Goal: Navigation & Orientation: Go to known website

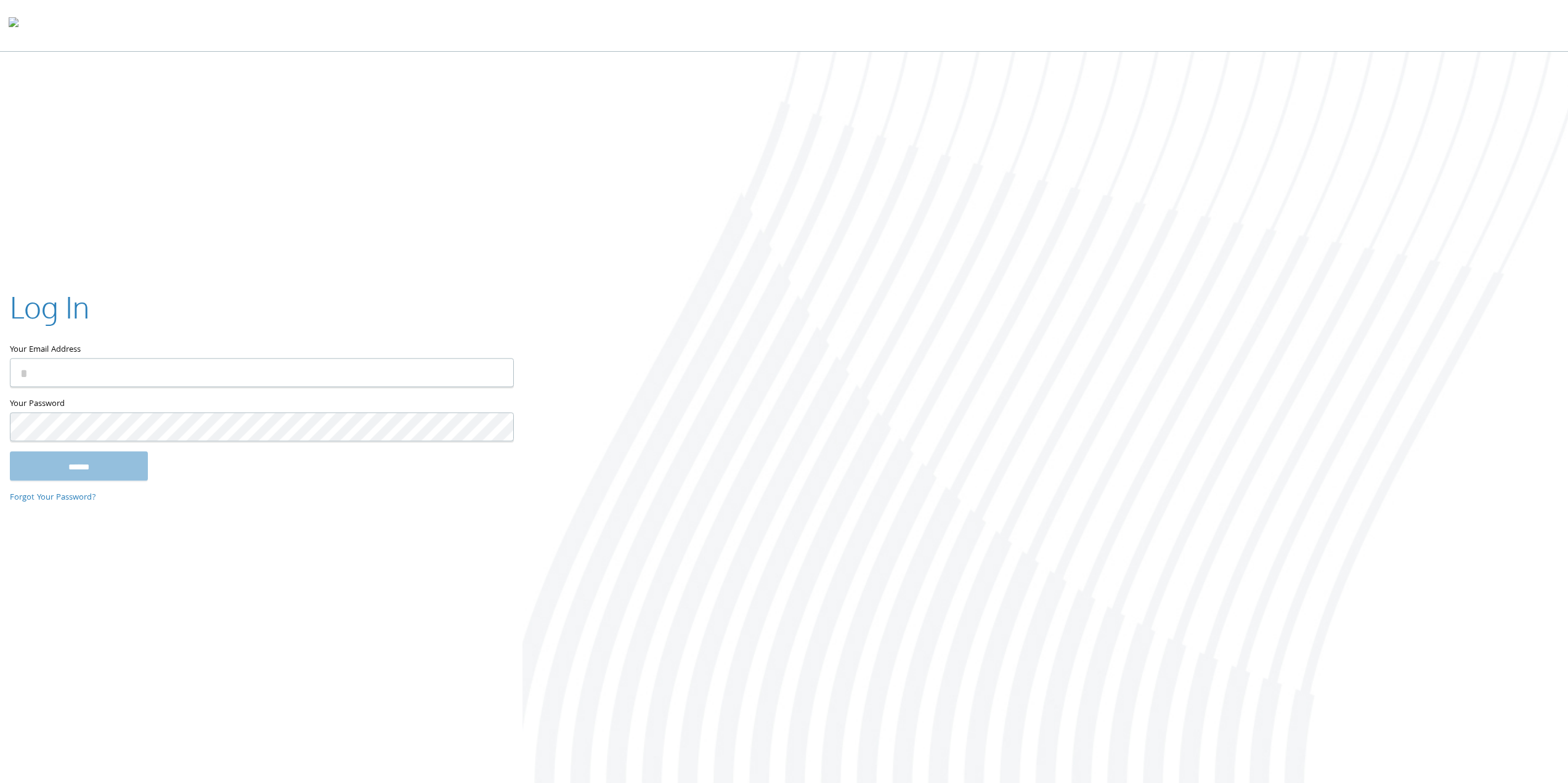
type input "**********"
click at [77, 456] on input "******" at bounding box center [79, 469] width 138 height 30
type input "**********"
click at [88, 462] on input "******" at bounding box center [79, 466] width 138 height 30
